Goal: Task Accomplishment & Management: Manage account settings

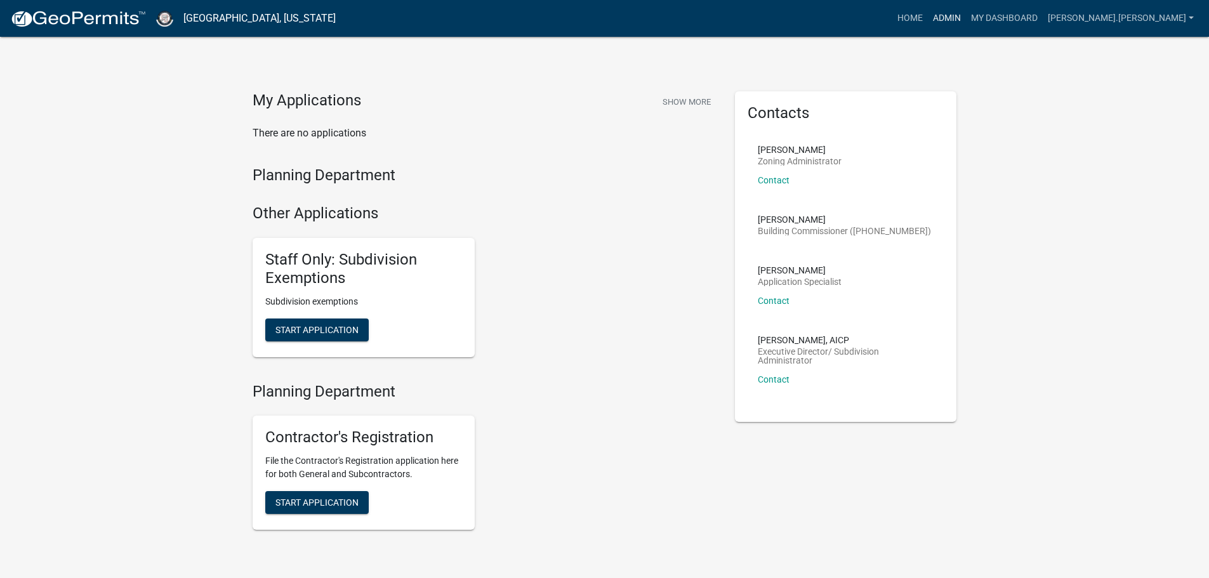
click at [966, 13] on link "Admin" at bounding box center [947, 18] width 38 height 24
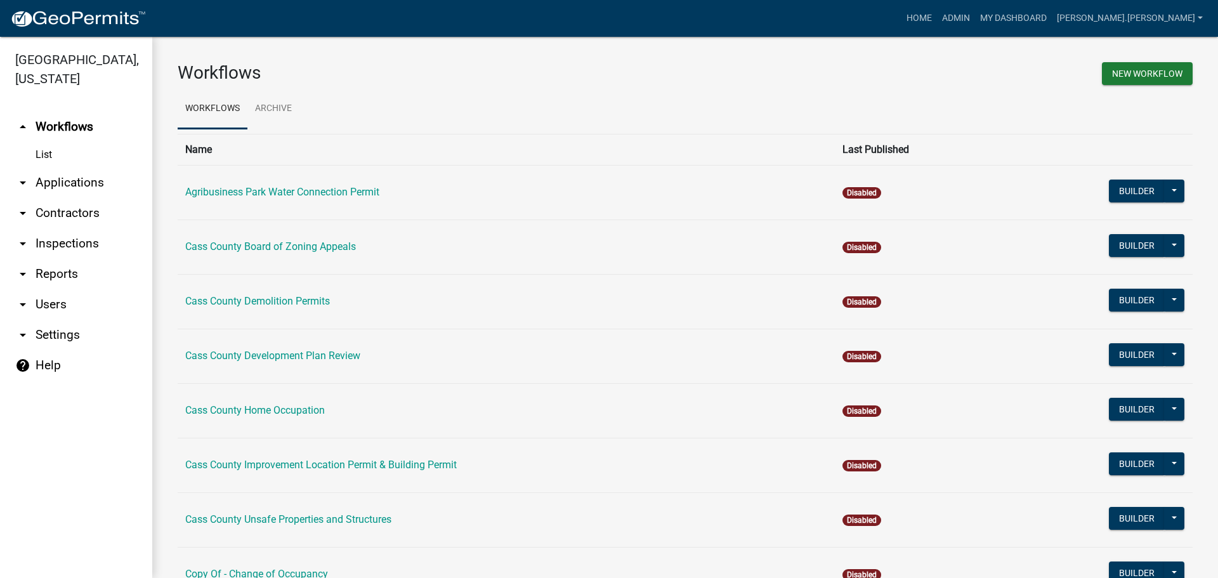
click at [53, 198] on link "arrow_drop_down Contractors" at bounding box center [76, 213] width 152 height 30
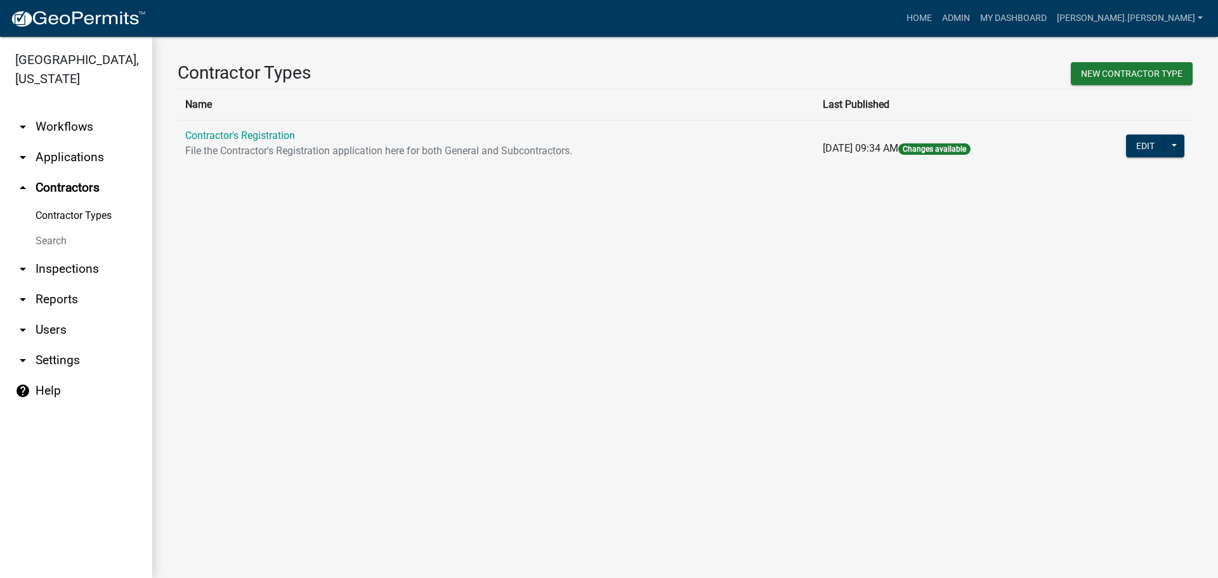
click at [63, 230] on link "Search" at bounding box center [76, 240] width 152 height 25
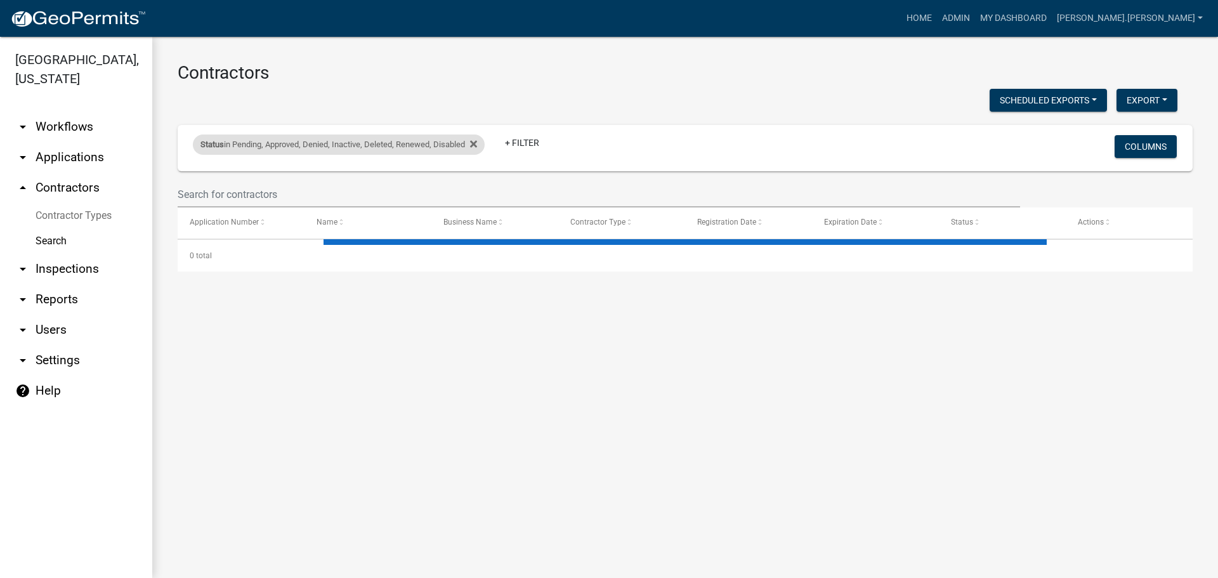
select select "3: 100"
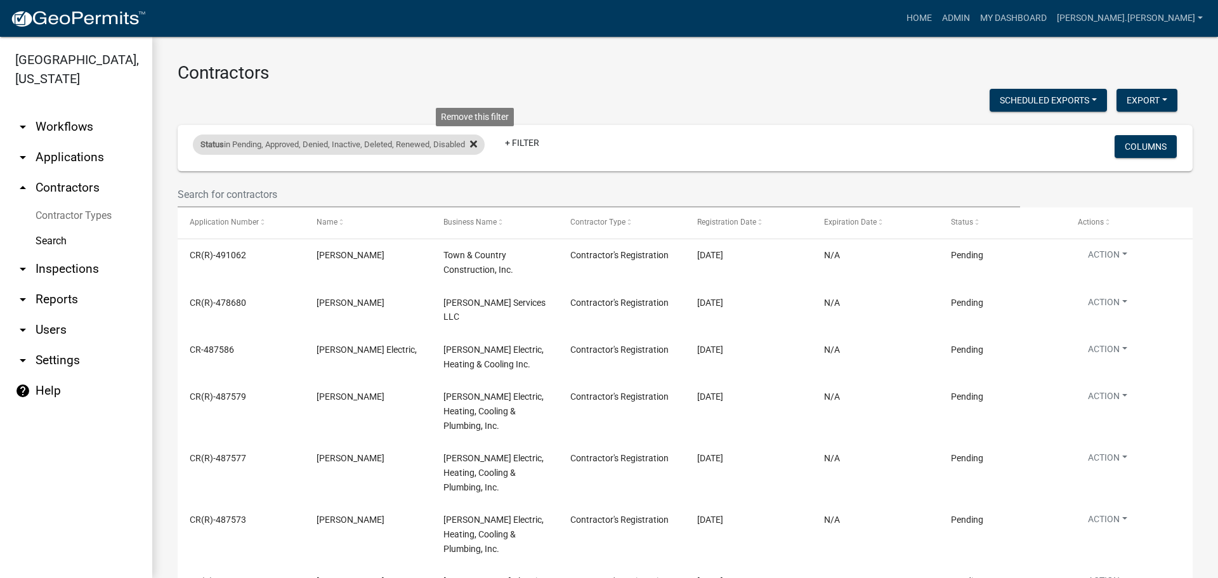
click at [477, 141] on icon at bounding box center [473, 144] width 7 height 10
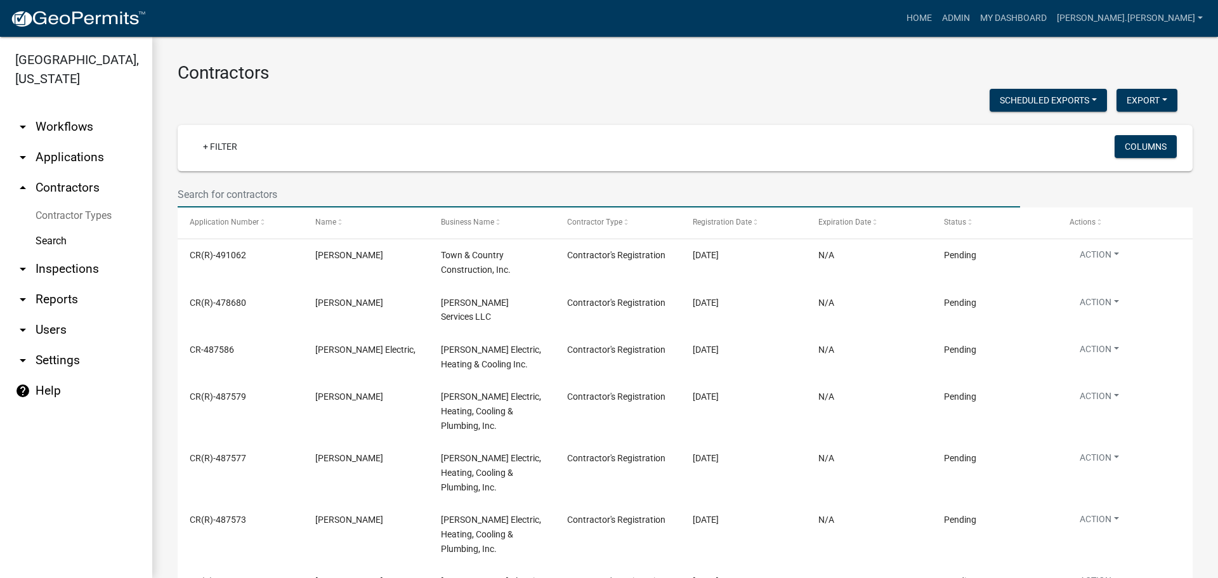
click at [234, 192] on input "text" at bounding box center [599, 194] width 843 height 26
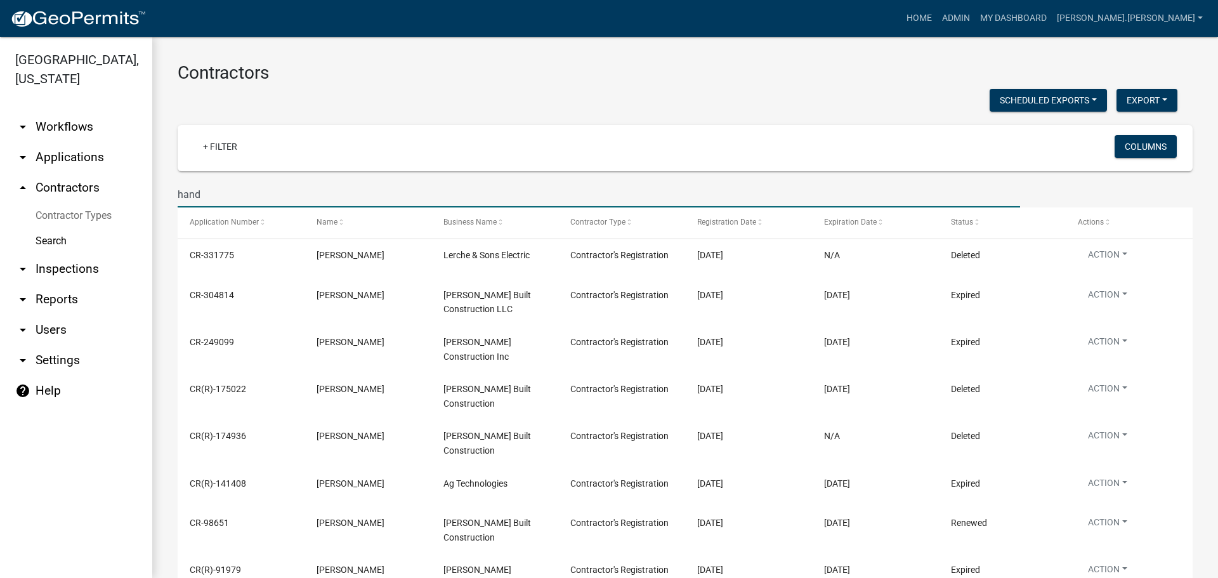
type input "handy"
select select "3: 100"
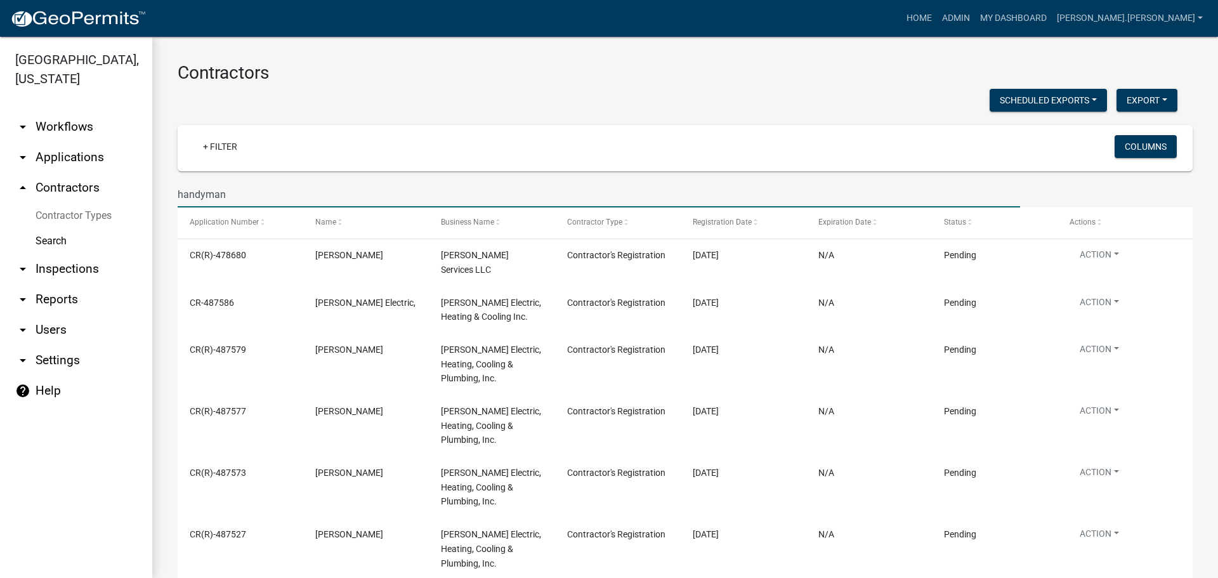
type input "handyman"
